Goal: Task Accomplishment & Management: Manage account settings

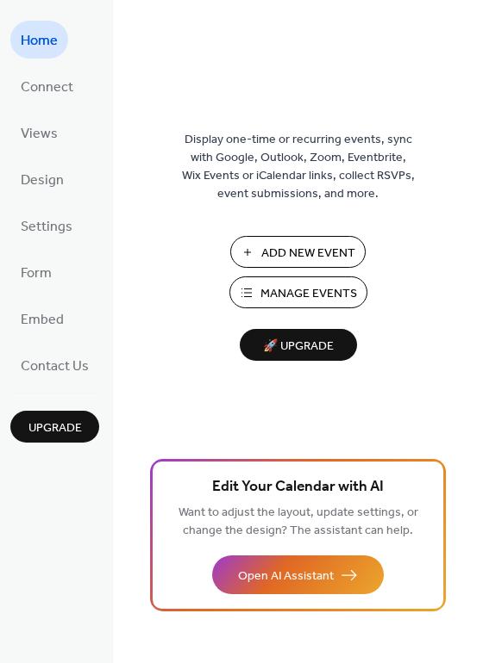
click at [305, 292] on span "Manage Events" at bounding box center [308, 294] width 97 height 18
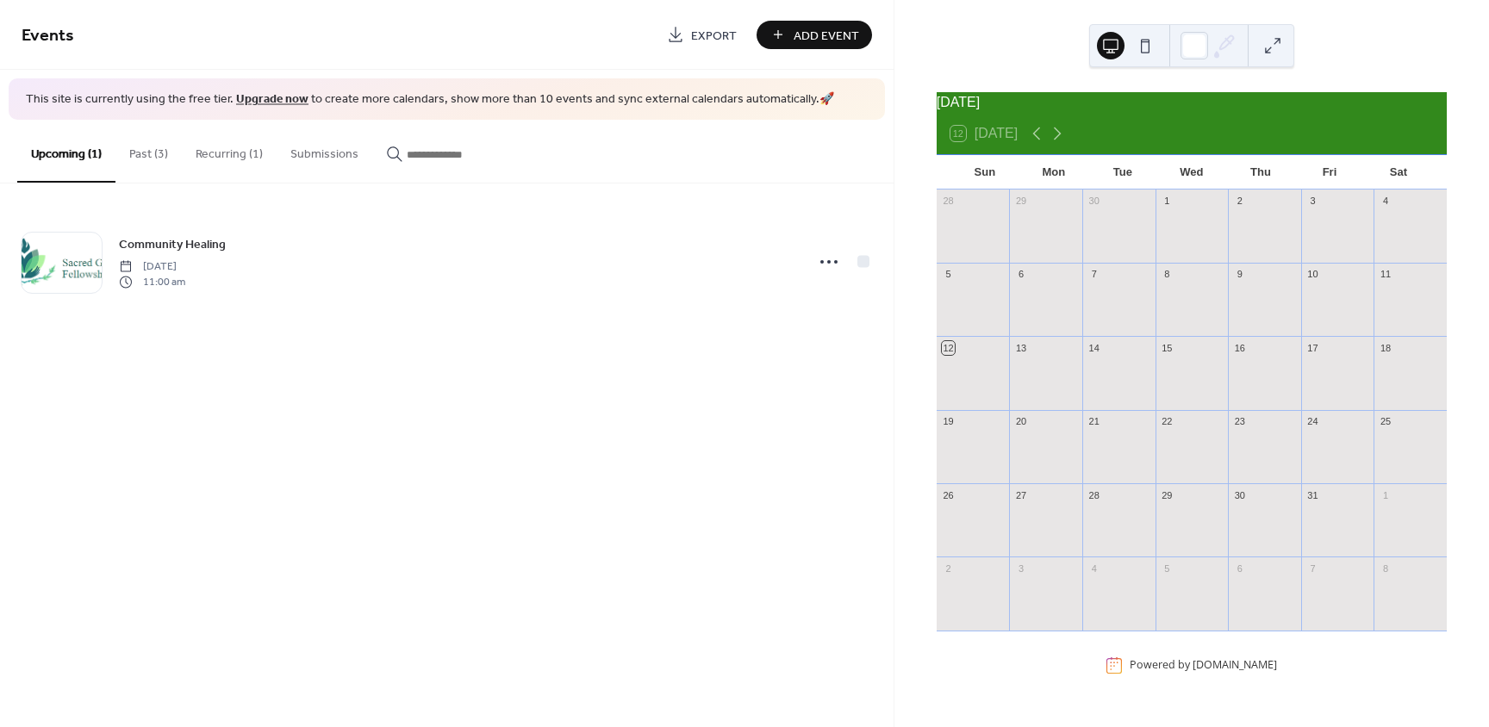
click at [147, 154] on button "Past (3)" at bounding box center [148, 150] width 66 height 61
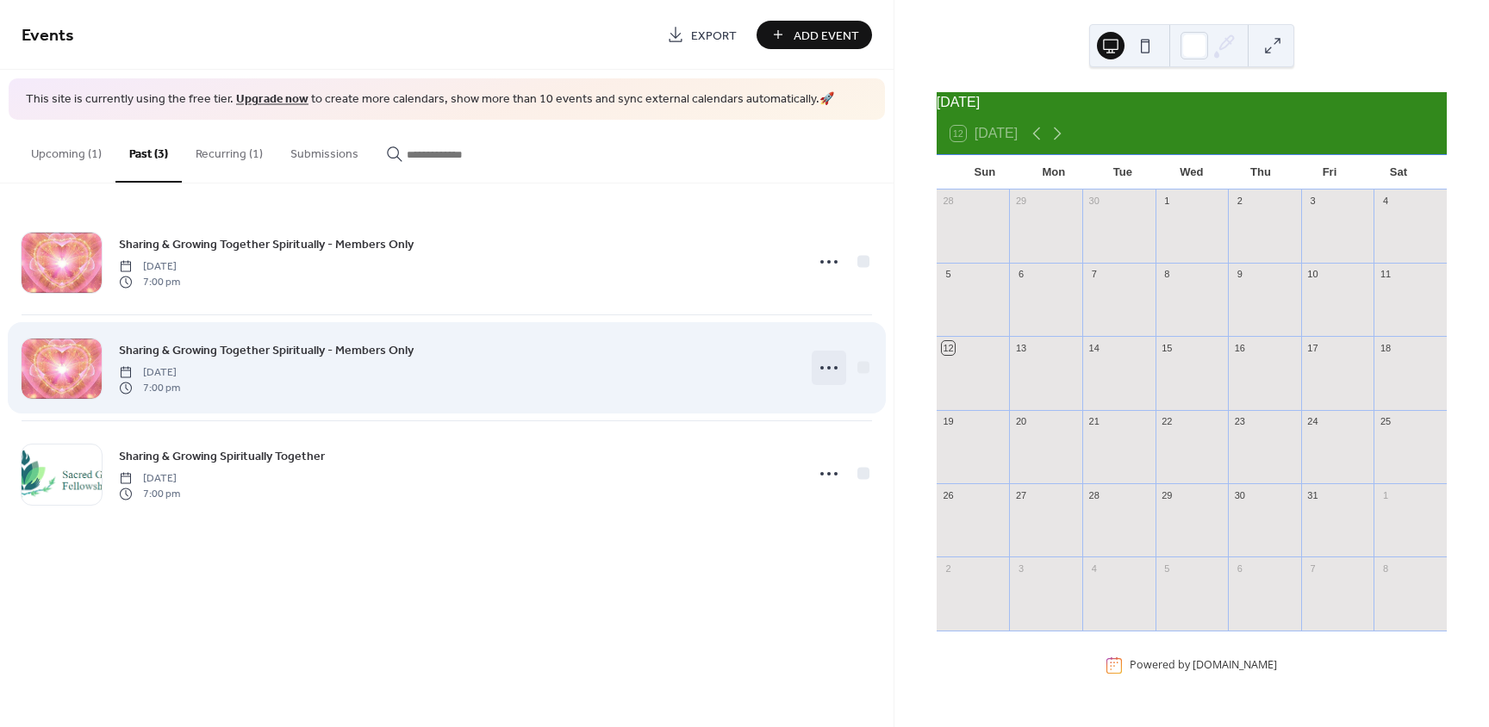
click at [825, 369] on icon at bounding box center [829, 368] width 28 height 28
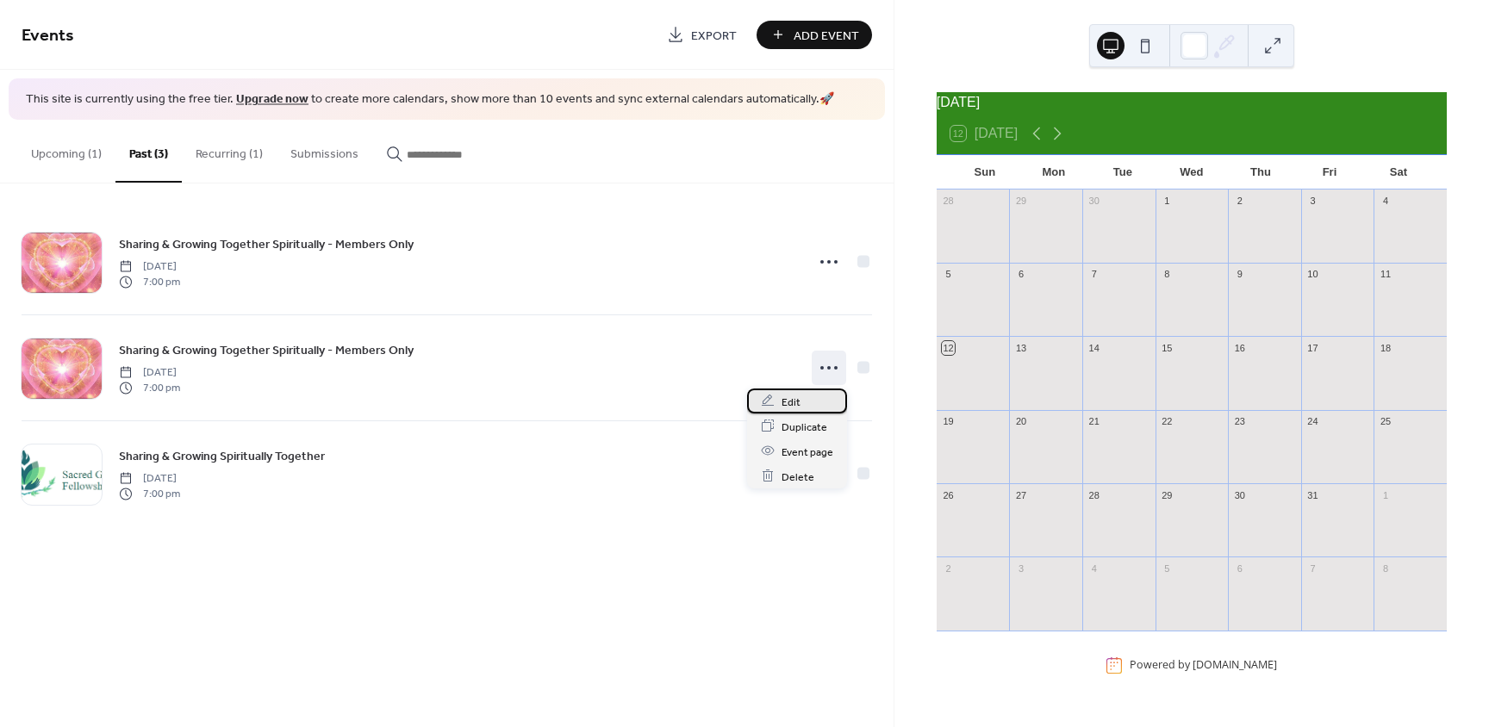
click at [800, 398] on div "Edit" at bounding box center [797, 401] width 100 height 25
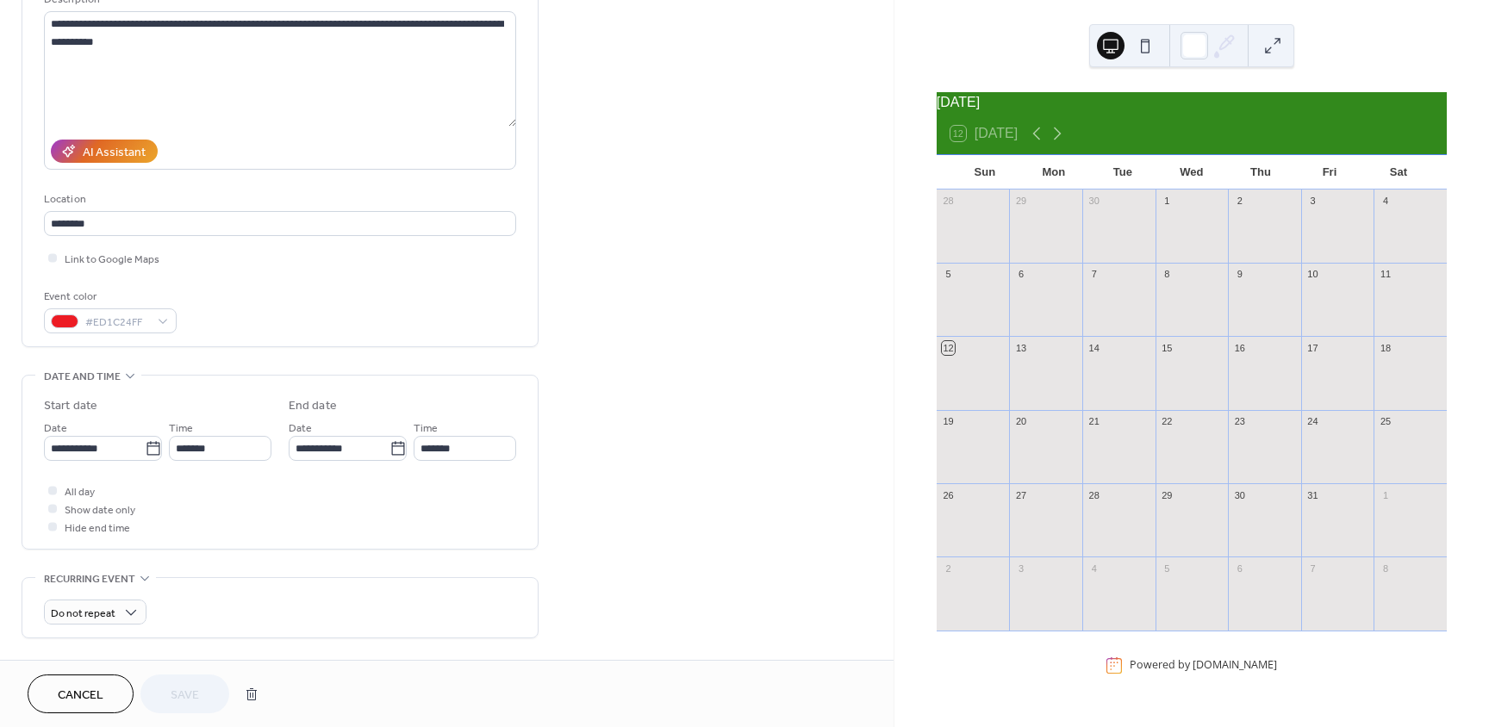
scroll to position [258, 0]
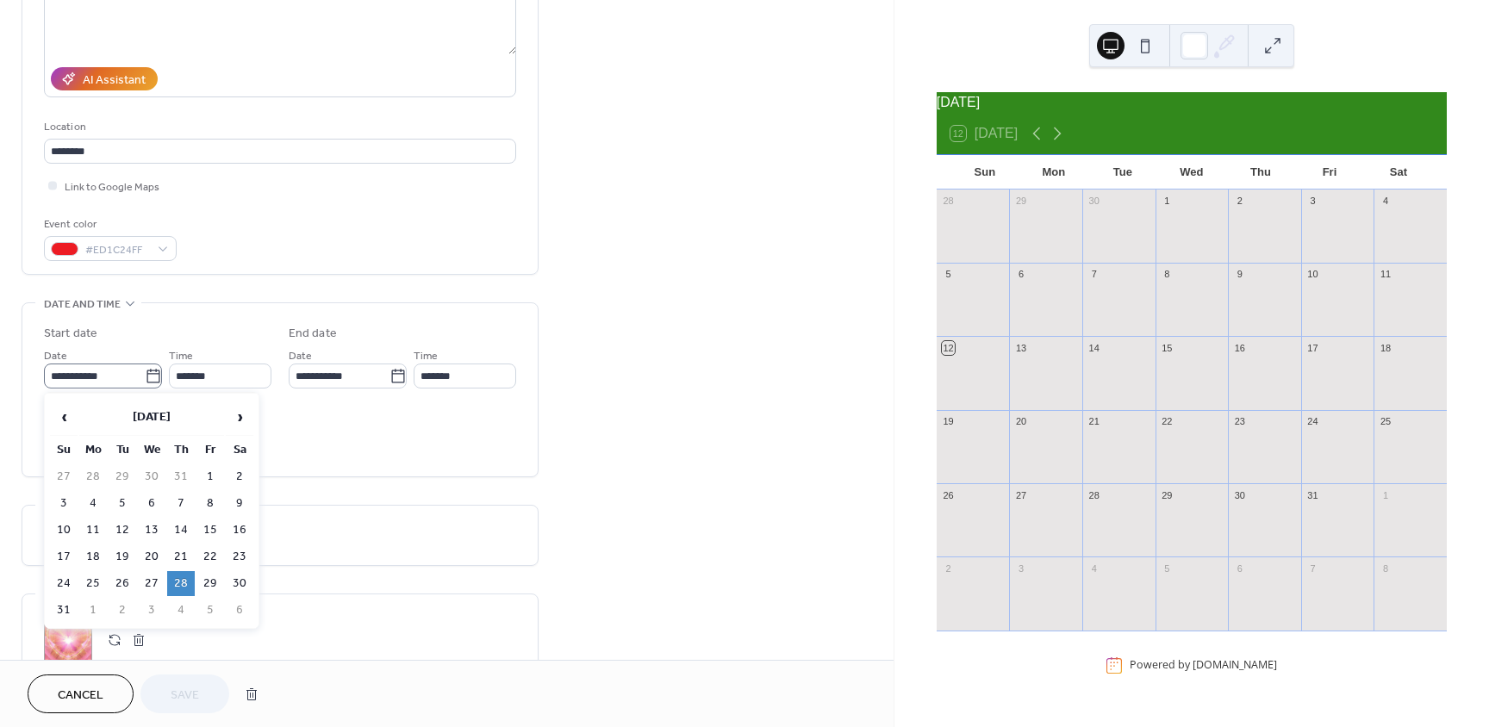
click at [154, 377] on icon at bounding box center [152, 376] width 13 height 14
click at [145, 377] on input "**********" at bounding box center [94, 376] width 101 height 25
click at [239, 418] on span "›" at bounding box center [240, 417] width 26 height 34
click at [174, 556] on td "23" at bounding box center [181, 557] width 28 height 25
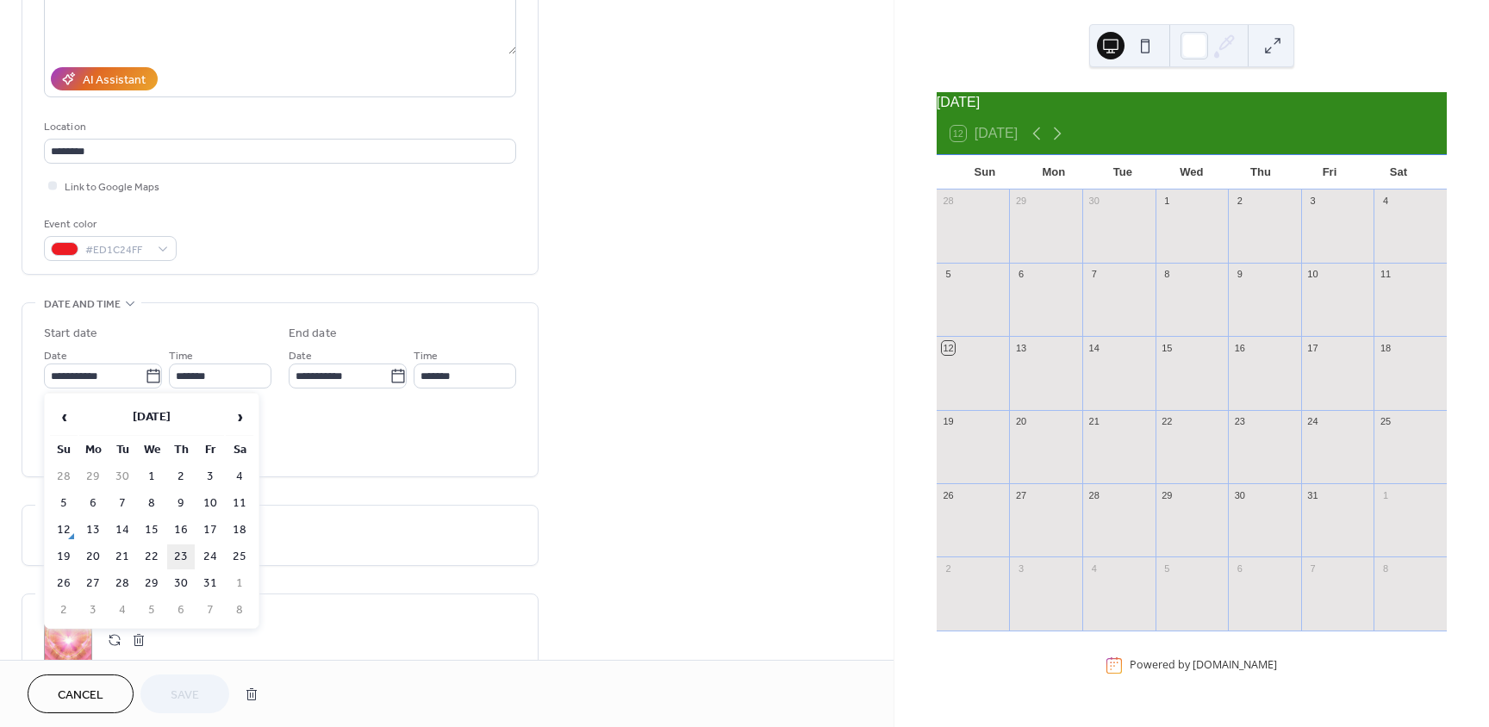
type input "**********"
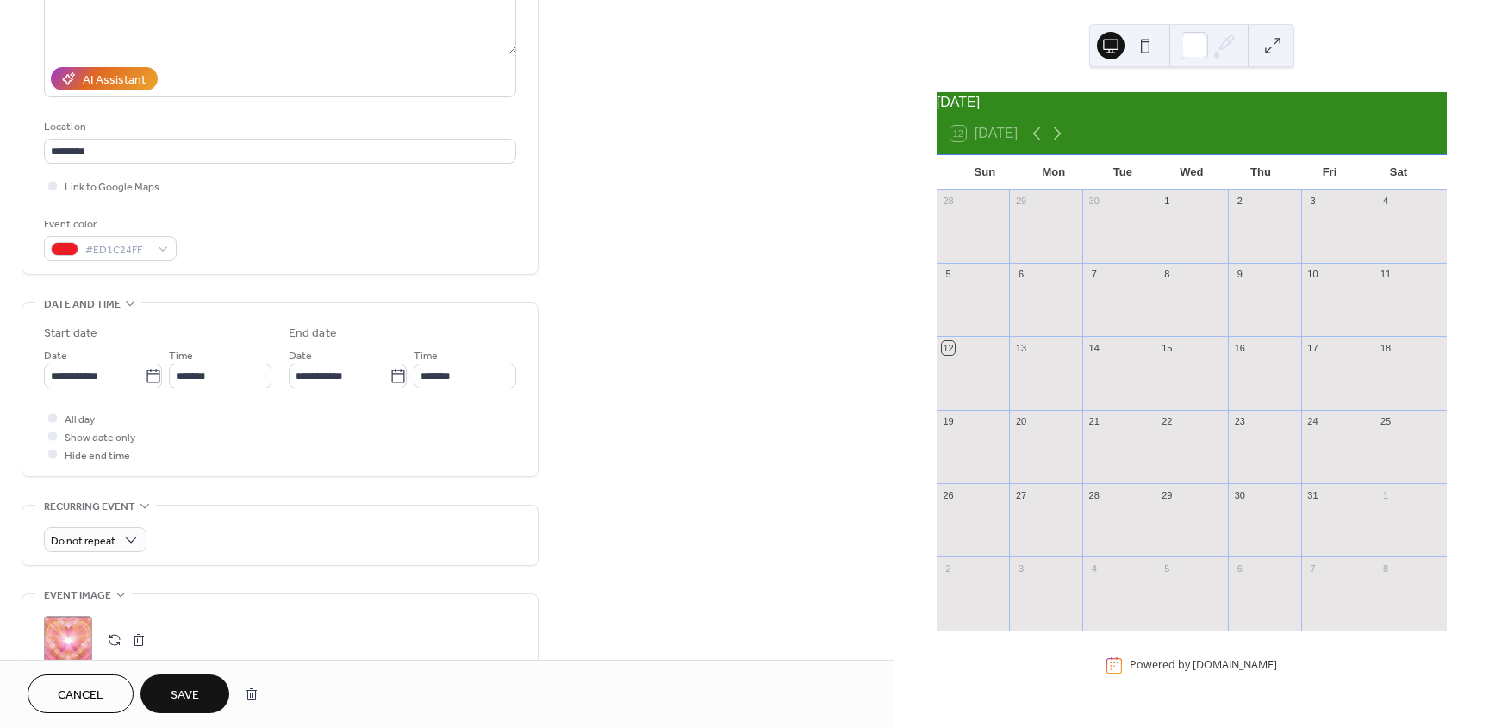
click at [188, 695] on span "Save" at bounding box center [185, 696] width 28 height 18
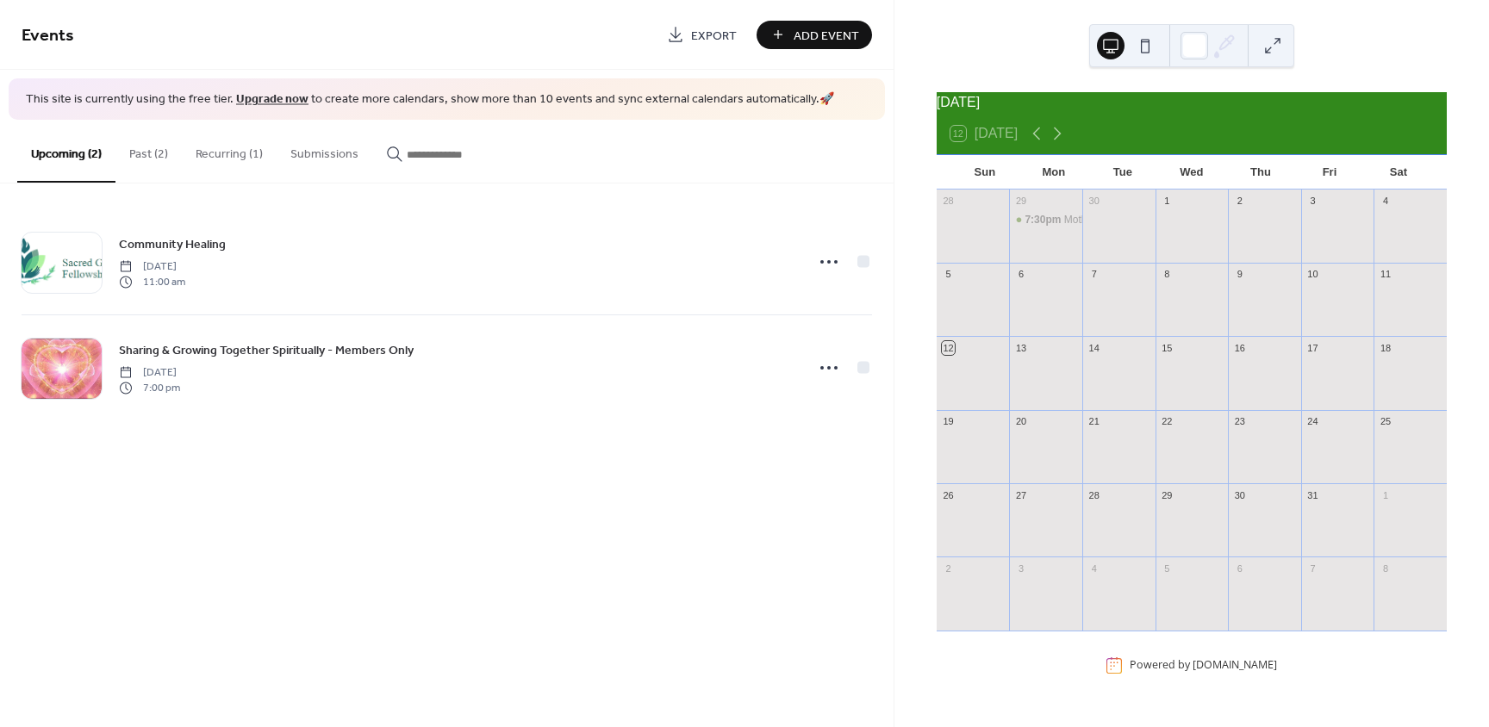
click at [137, 159] on button "Past (2)" at bounding box center [148, 150] width 66 height 61
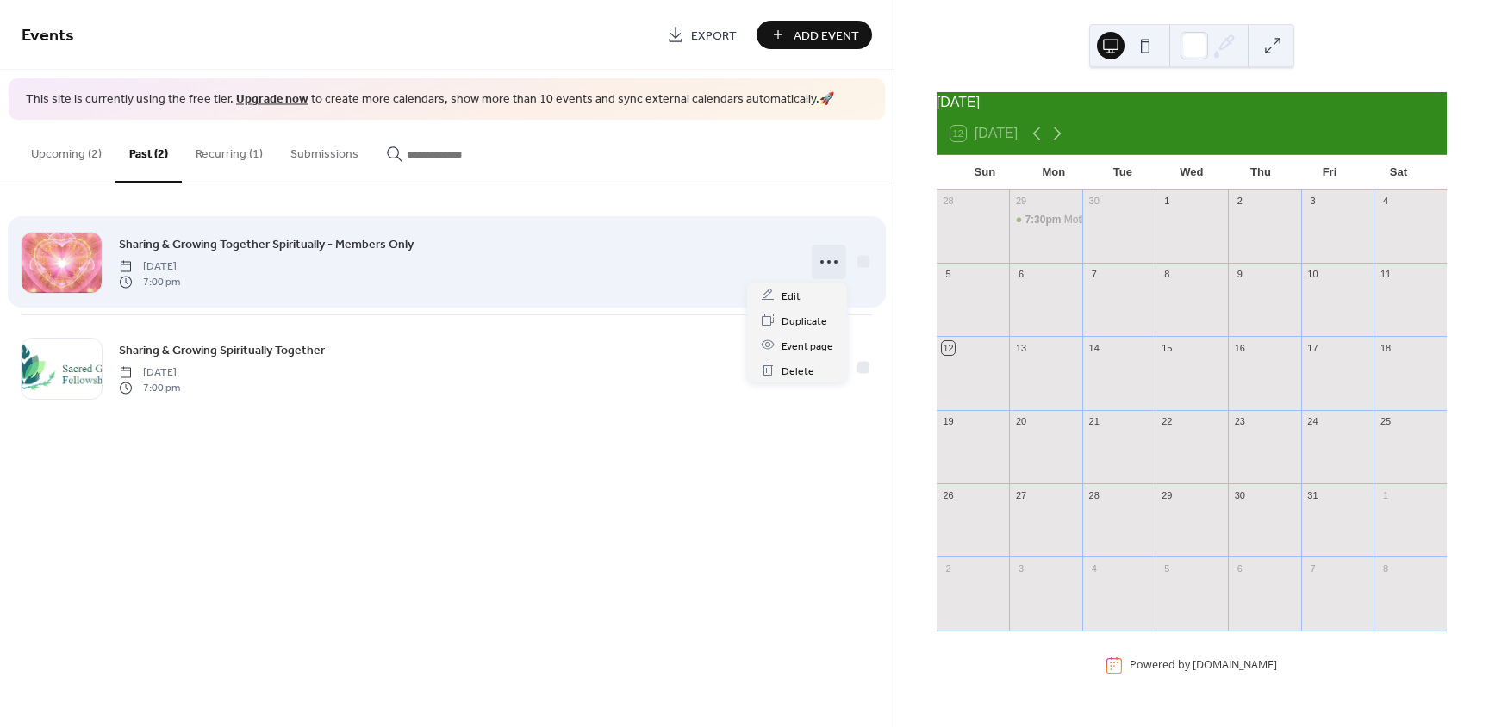
click at [825, 259] on icon at bounding box center [829, 262] width 28 height 28
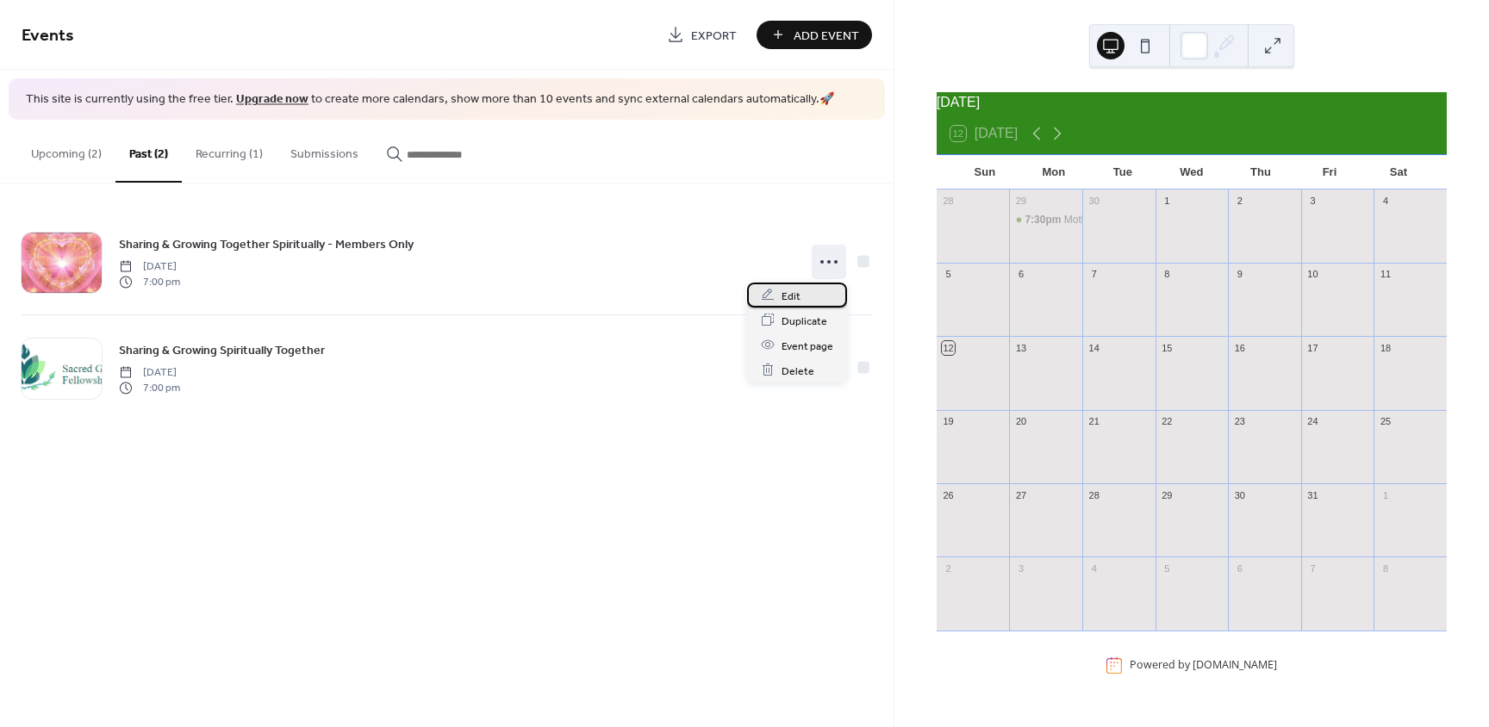
click at [796, 299] on span "Edit" at bounding box center [791, 296] width 19 height 18
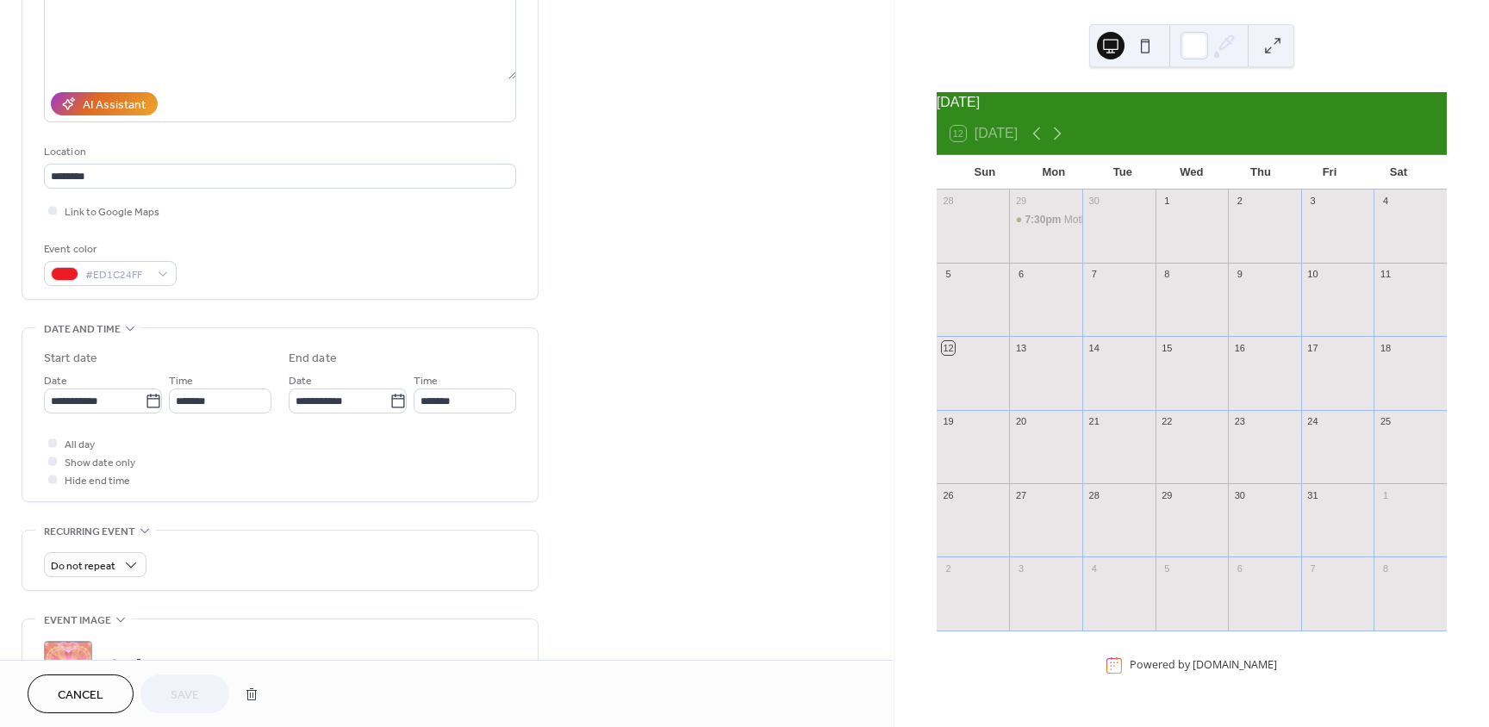
scroll to position [258, 0]
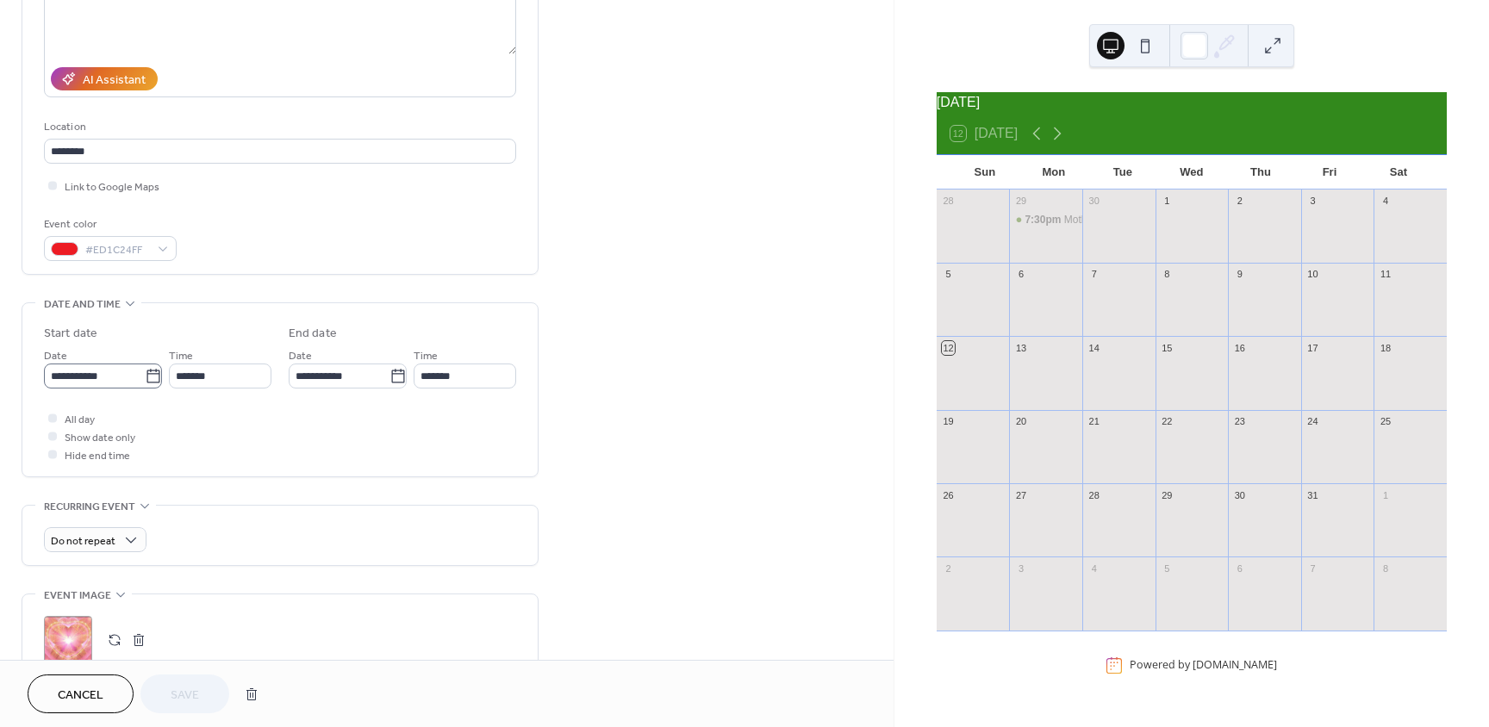
click at [149, 375] on icon at bounding box center [153, 376] width 17 height 17
click at [145, 375] on input "**********" at bounding box center [94, 376] width 101 height 25
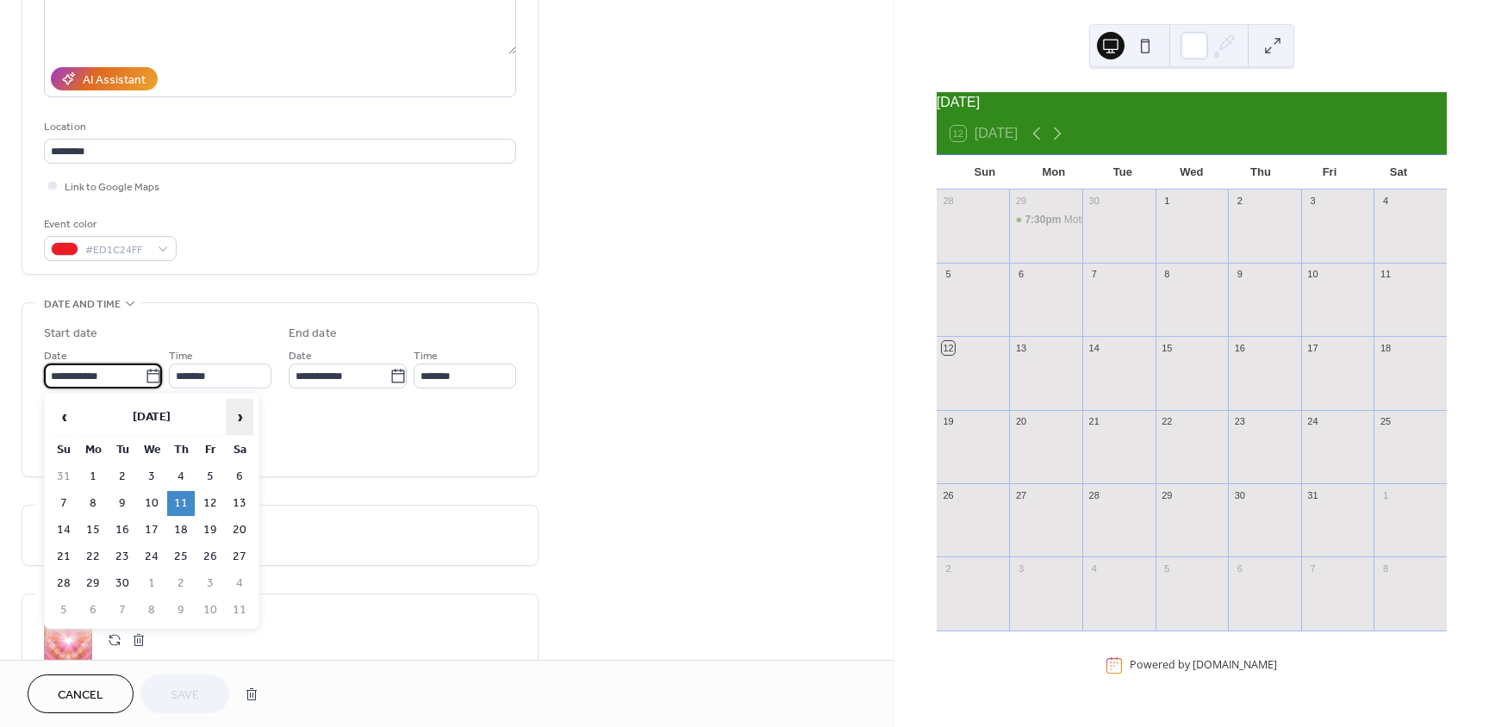
click at [233, 414] on span "›" at bounding box center [240, 417] width 26 height 34
click at [182, 499] on td "6" at bounding box center [181, 503] width 28 height 25
type input "**********"
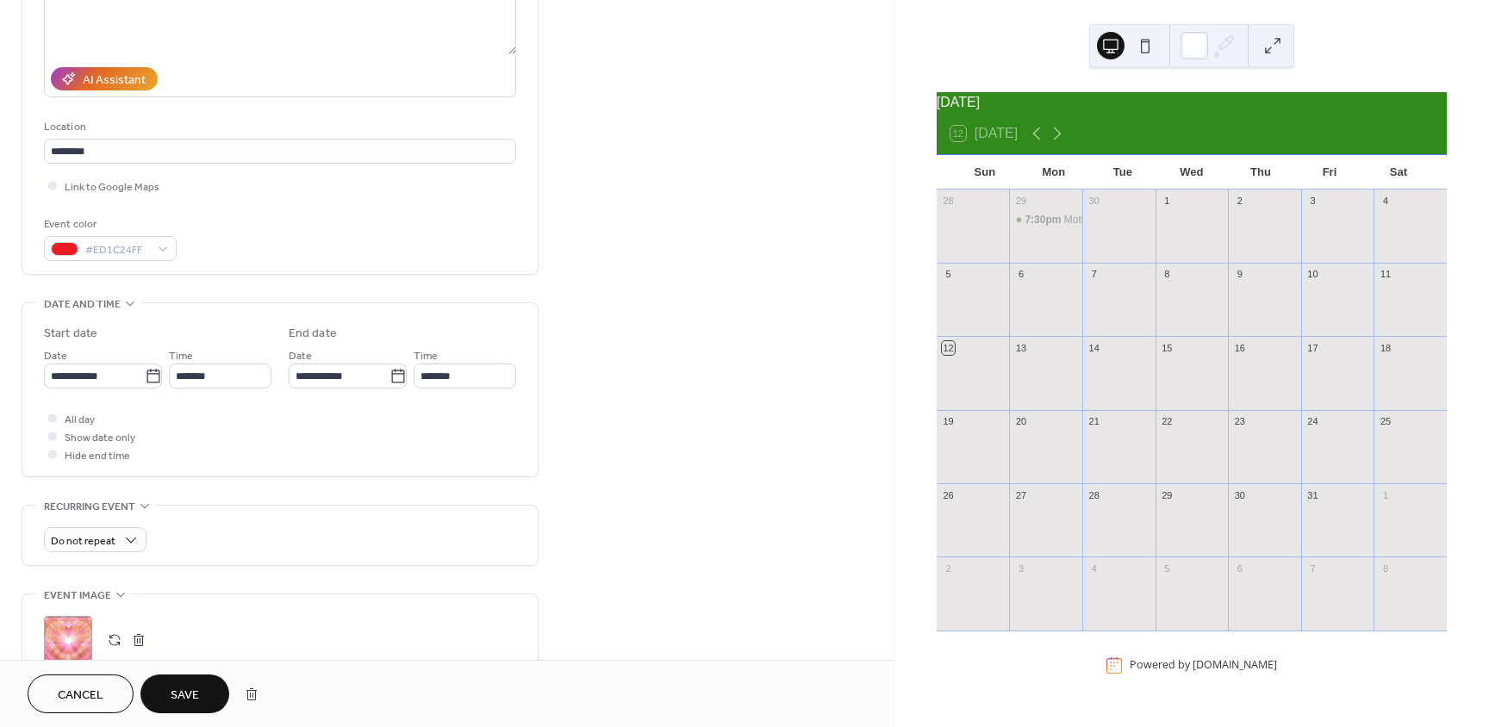
click at [183, 702] on span "Save" at bounding box center [185, 696] width 28 height 18
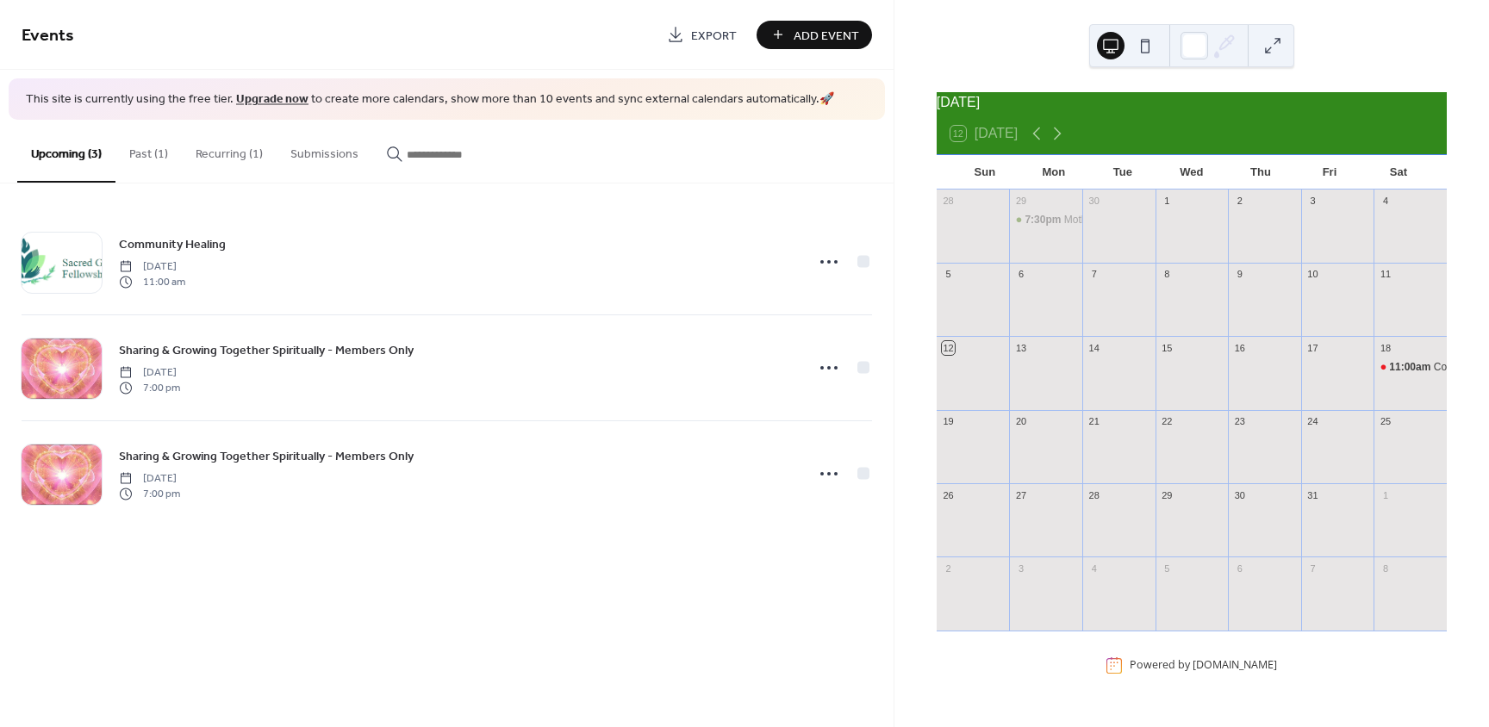
click at [146, 149] on button "Past (1)" at bounding box center [148, 150] width 66 height 61
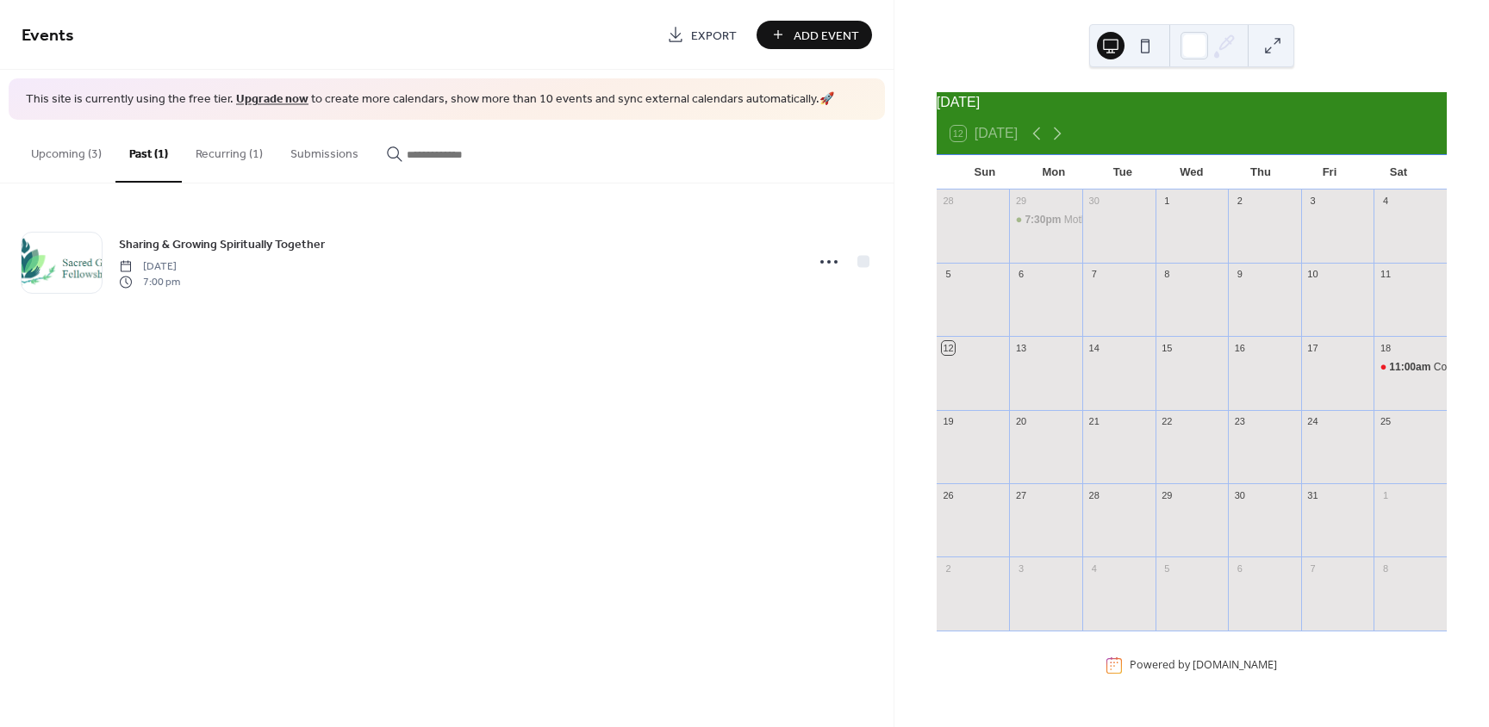
click at [58, 153] on button "Upcoming (3)" at bounding box center [66, 150] width 98 height 61
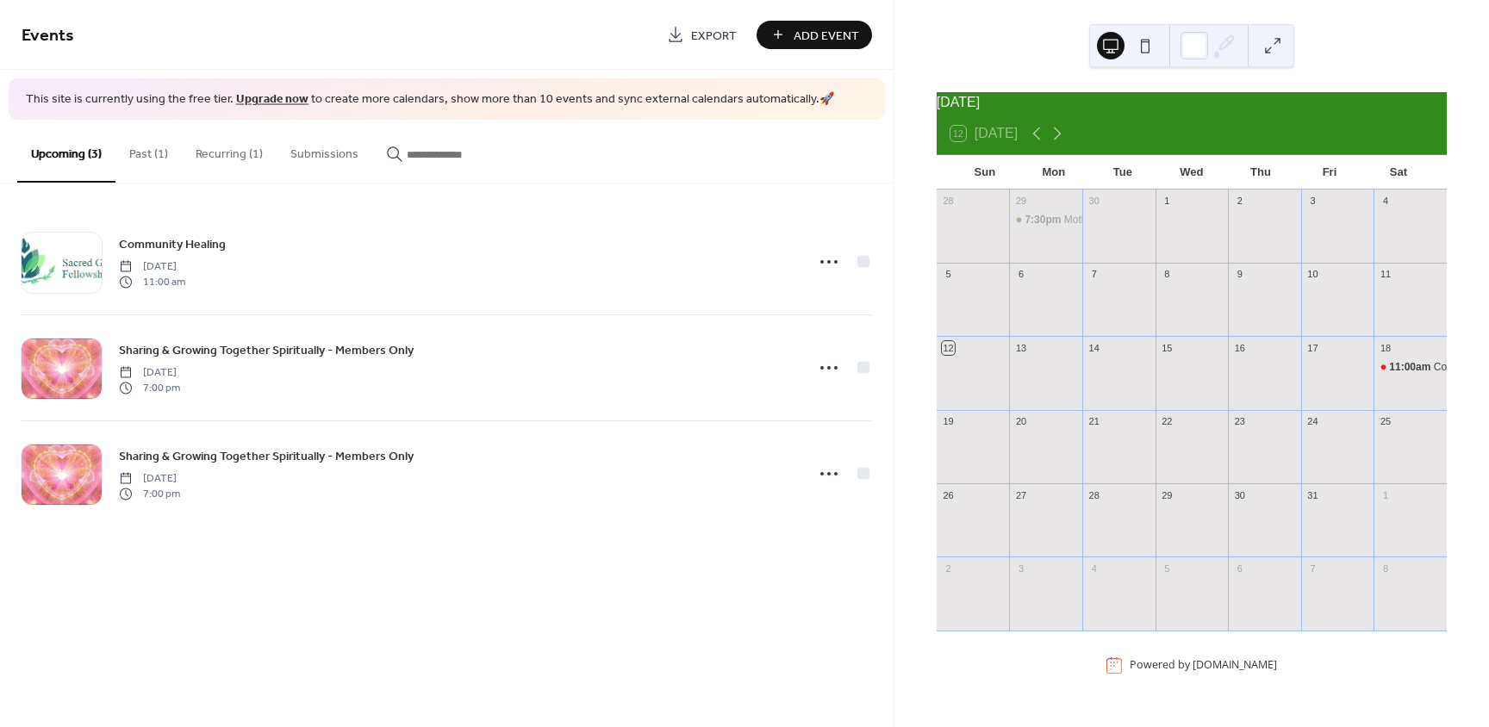
click at [151, 159] on button "Past (1)" at bounding box center [148, 150] width 66 height 61
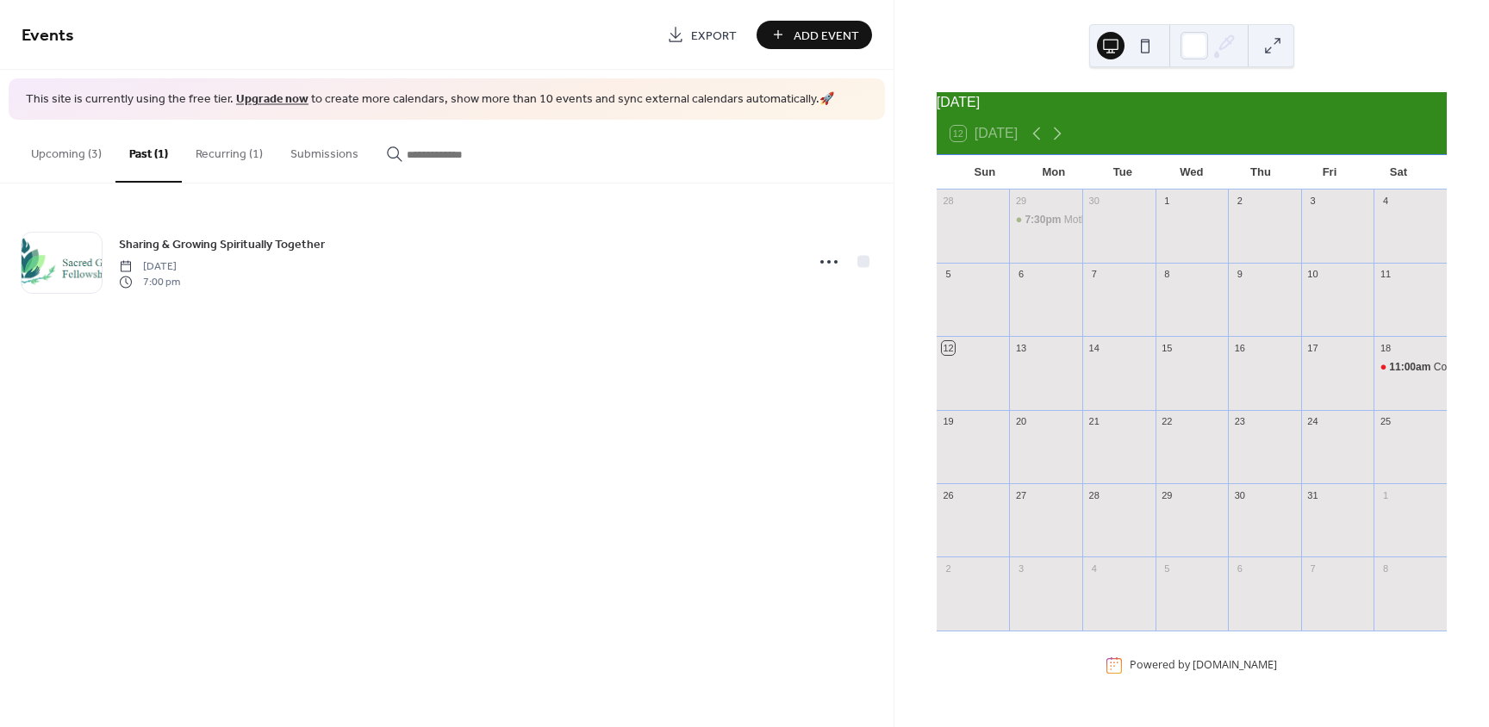
click at [223, 154] on button "Recurring (1)" at bounding box center [229, 150] width 95 height 61
click at [147, 154] on button "Past (1)" at bounding box center [148, 150] width 66 height 61
drag, startPoint x: 244, startPoint y: 159, endPoint x: 234, endPoint y: 159, distance: 10.4
click at [242, 159] on button "Recurring (1)" at bounding box center [229, 150] width 95 height 61
click at [72, 159] on button "Upcoming (3)" at bounding box center [66, 150] width 98 height 61
